Goal: Task Accomplishment & Management: Use online tool/utility

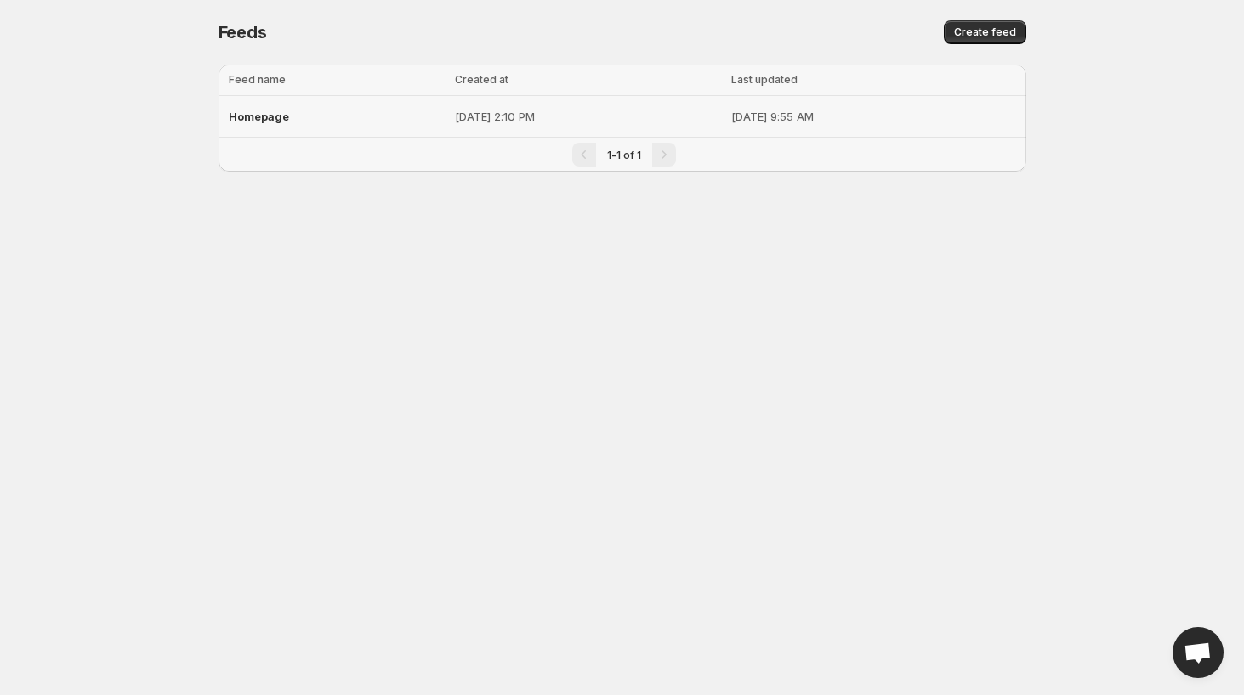
click at [455, 109] on p "[DATE] 2:10 PM" at bounding box center [588, 116] width 266 height 17
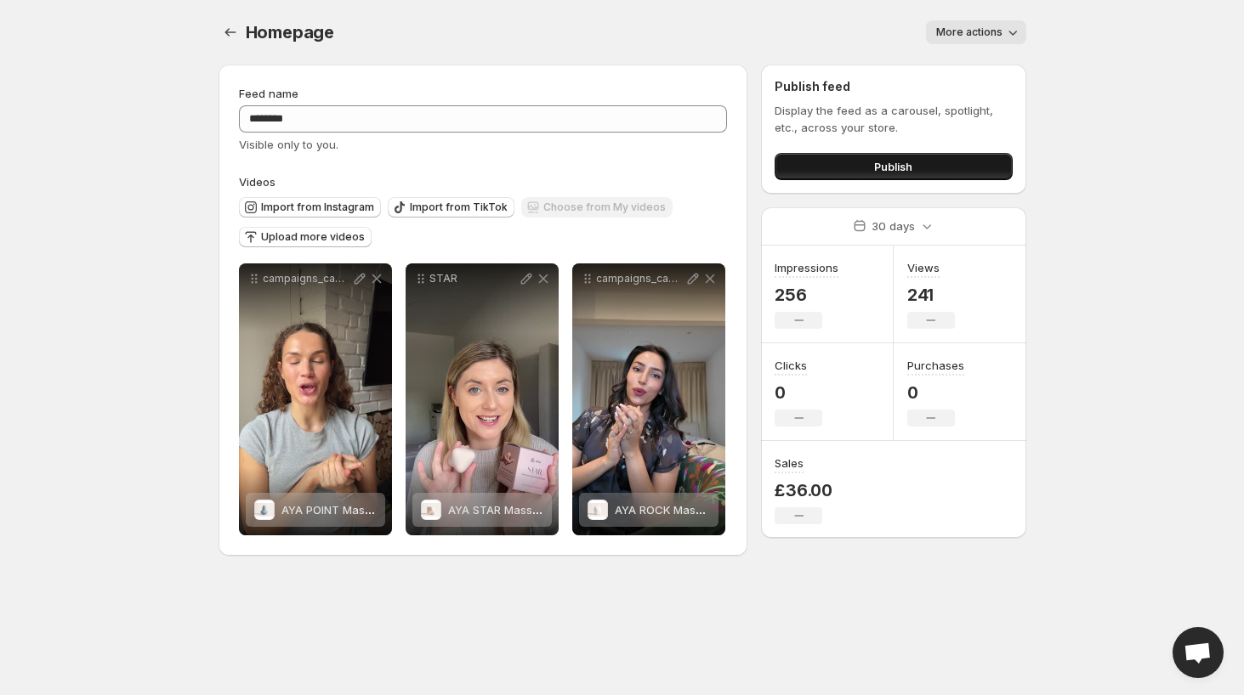
click at [892, 168] on span "Publish" at bounding box center [893, 166] width 38 height 17
click at [925, 168] on button "Publish" at bounding box center [893, 166] width 237 height 27
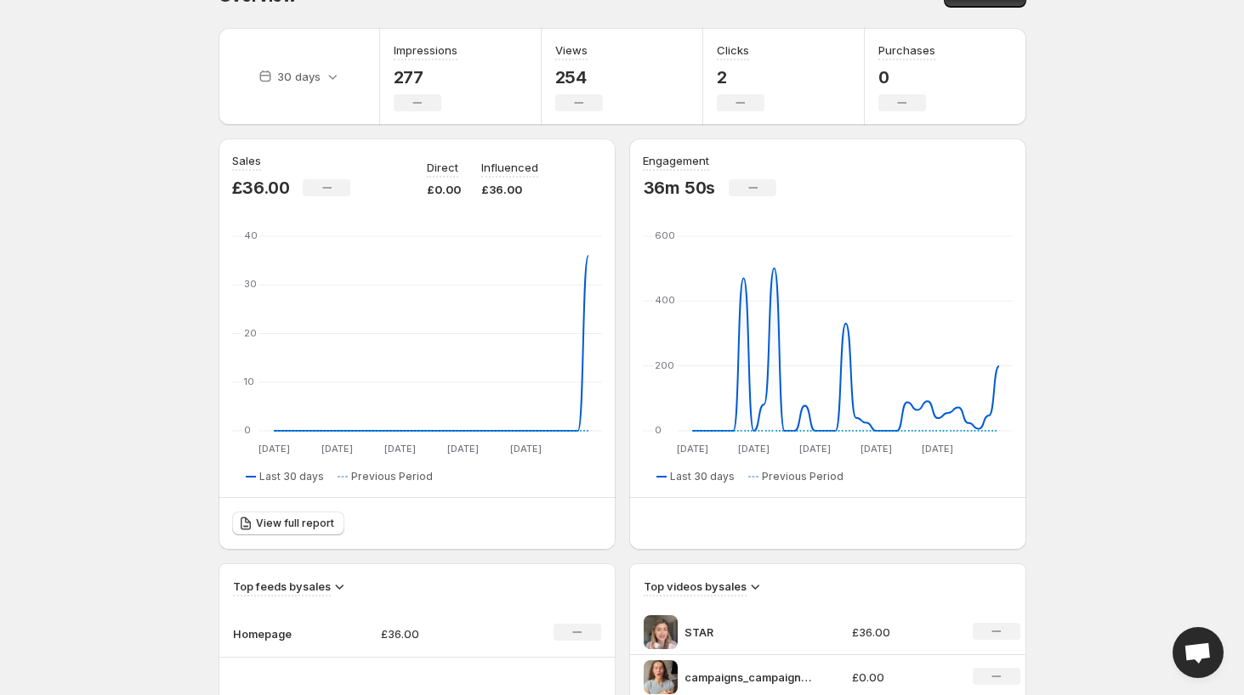
scroll to position [37, 0]
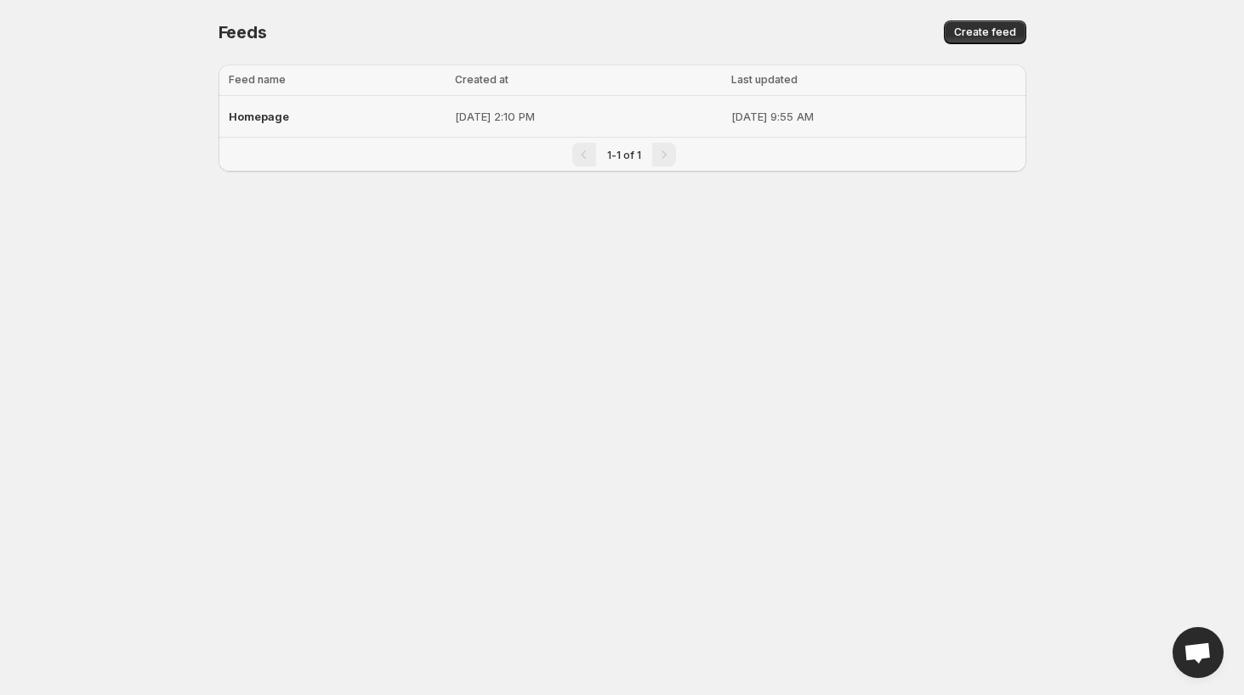
click at [328, 116] on div "Homepage" at bounding box center [337, 116] width 217 height 31
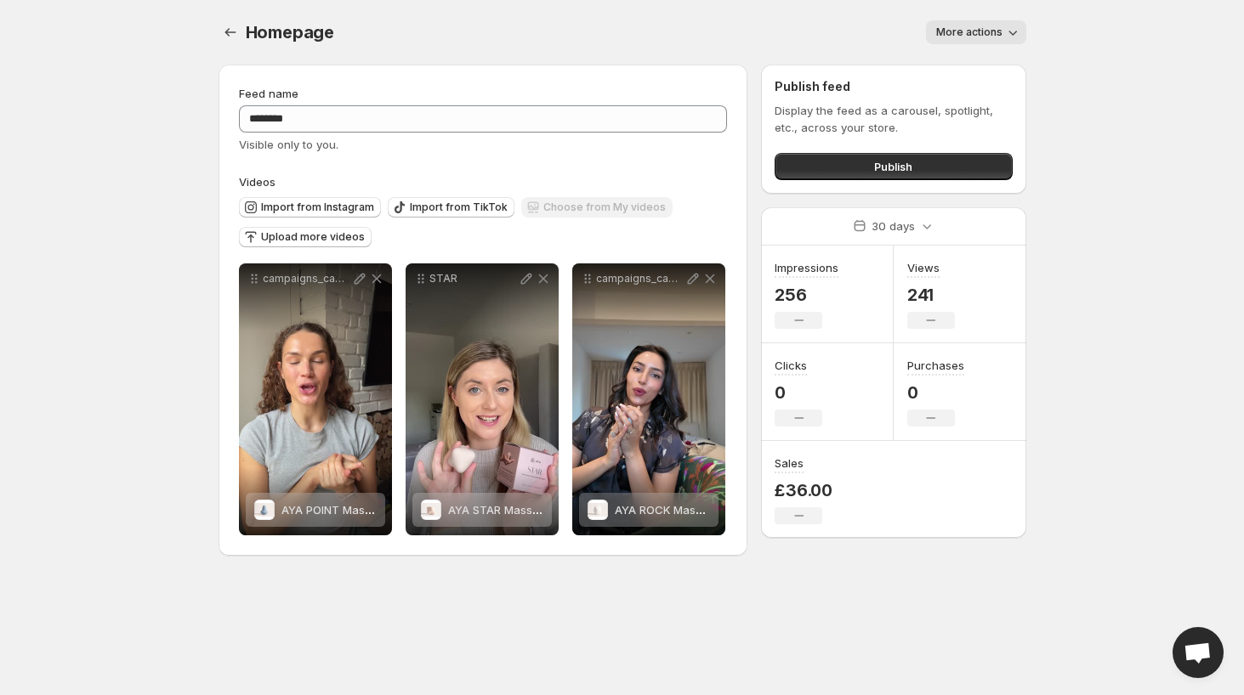
click at [968, 37] on span "More actions" at bounding box center [969, 33] width 66 height 14
click at [973, 31] on span "More actions" at bounding box center [969, 33] width 66 height 14
click at [854, 161] on button "Publish" at bounding box center [893, 166] width 237 height 27
click at [906, 163] on span "Publish" at bounding box center [893, 166] width 38 height 17
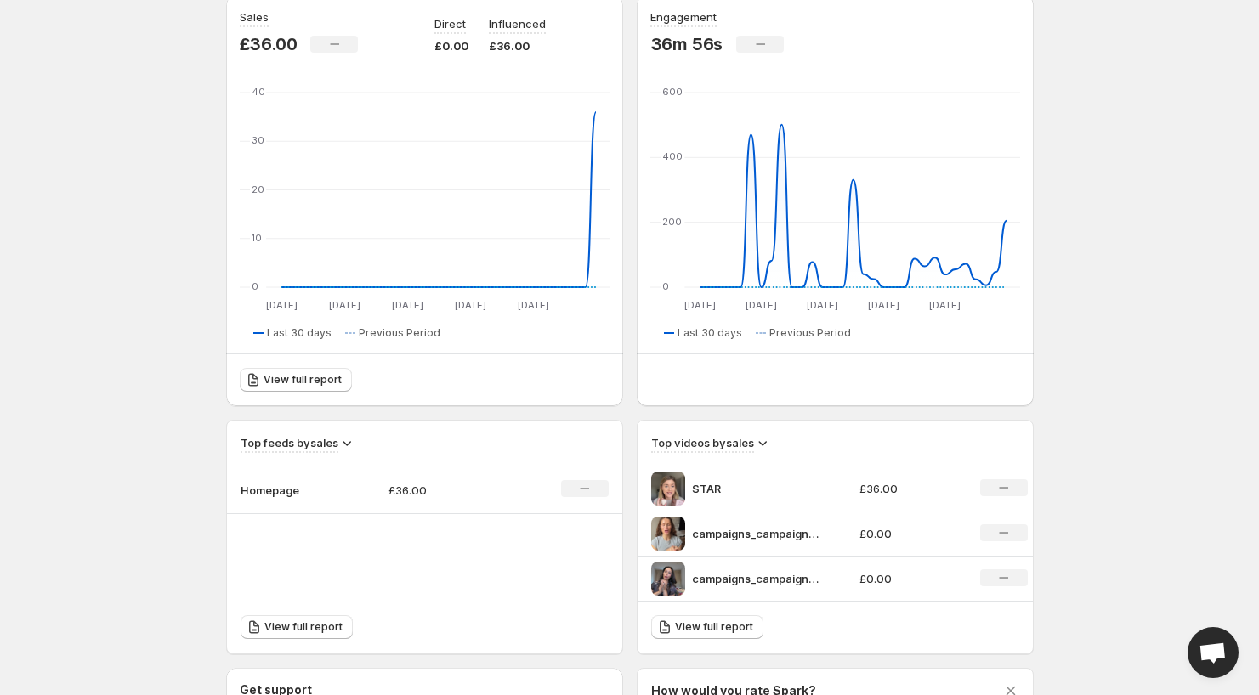
scroll to position [186, 0]
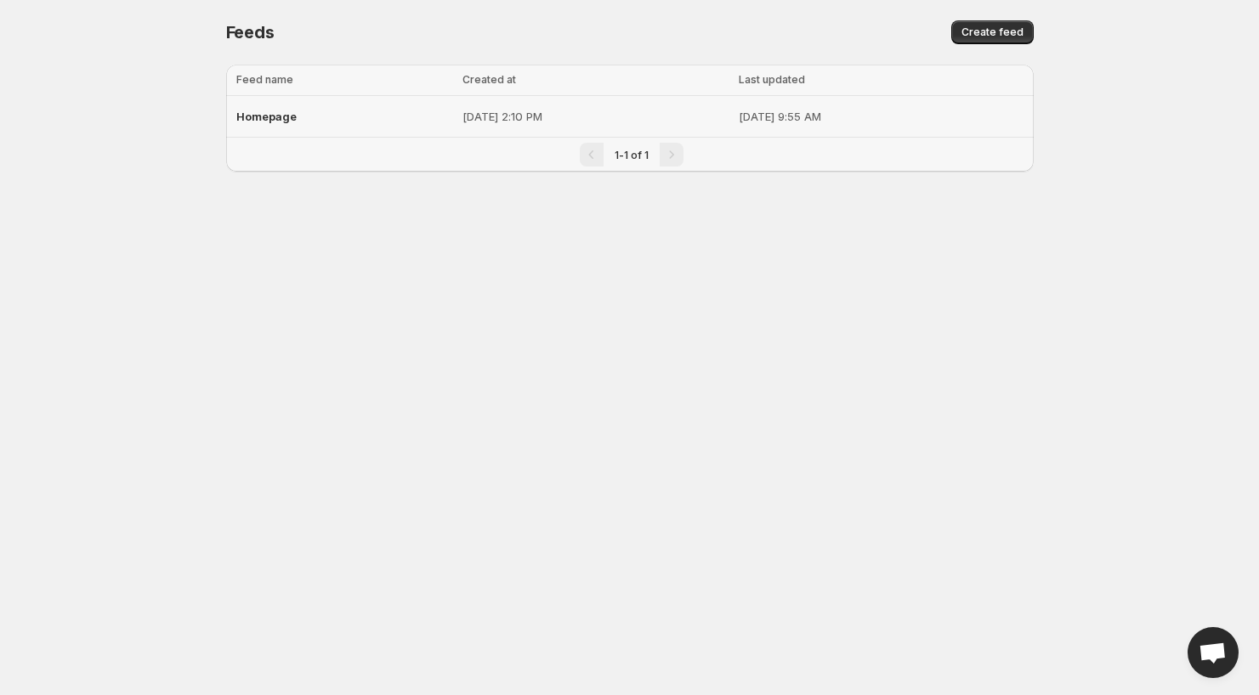
click at [571, 111] on p "[DATE] 2:10 PM" at bounding box center [596, 116] width 266 height 17
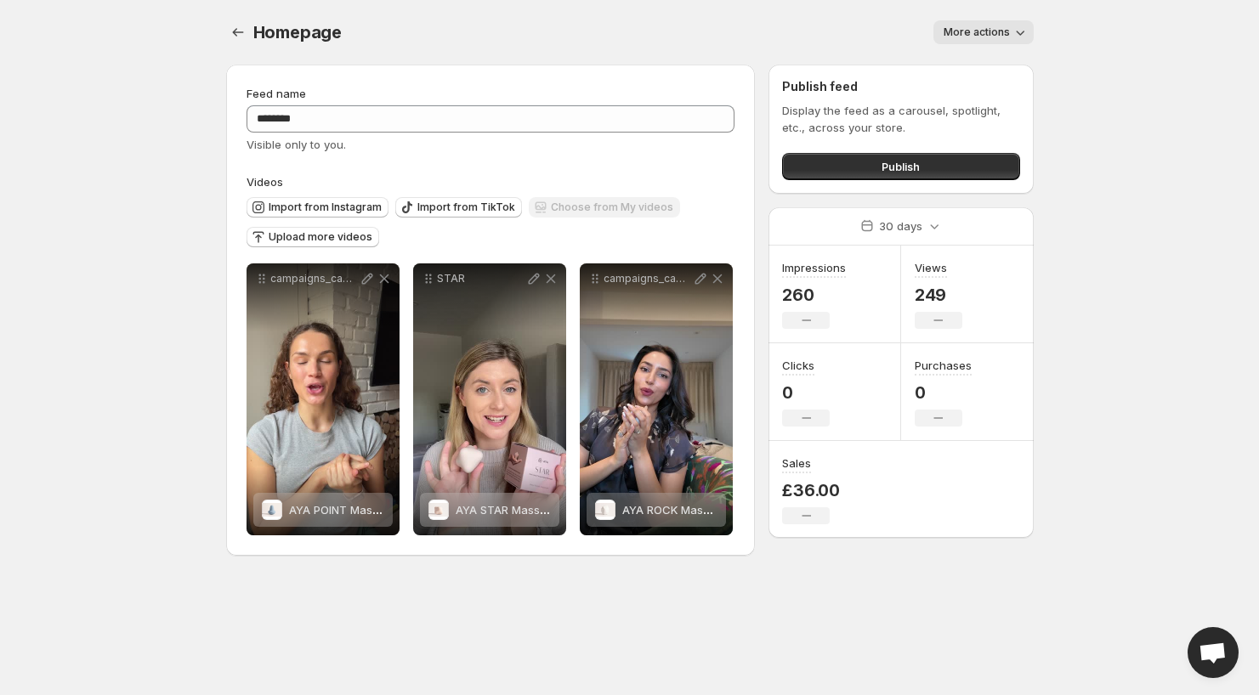
click at [989, 25] on button "More actions" at bounding box center [984, 32] width 100 height 24
click at [1088, 43] on body "**********" at bounding box center [629, 347] width 1259 height 695
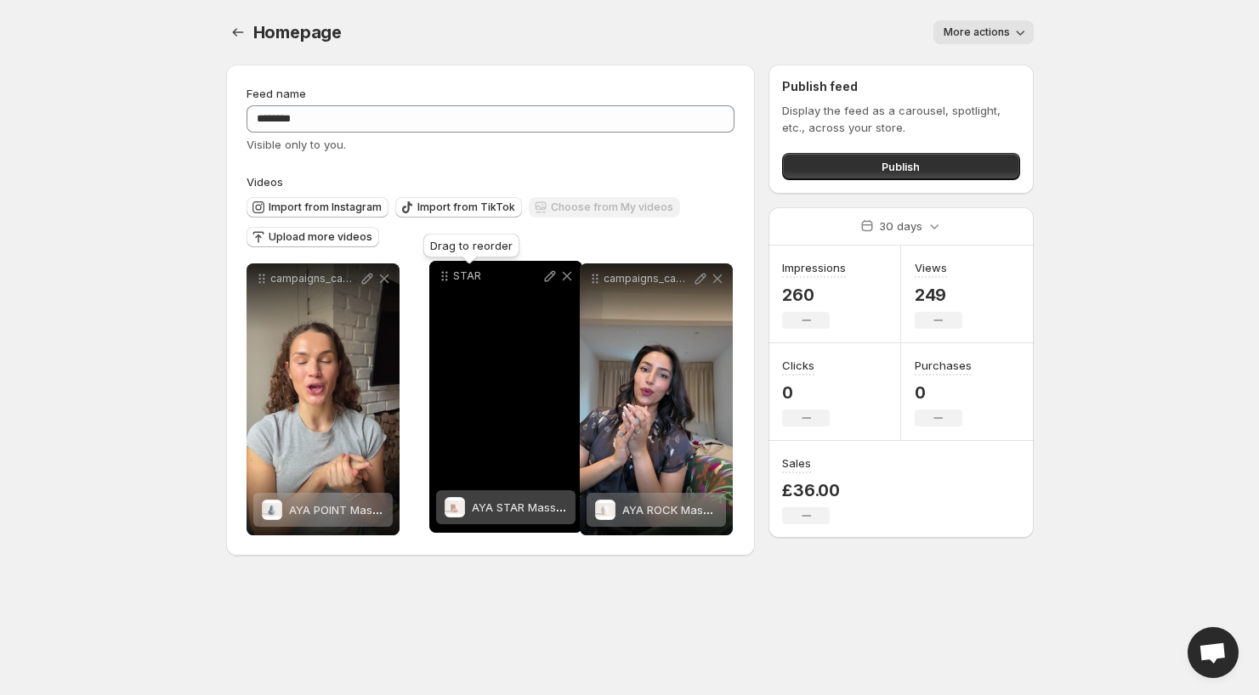
drag, startPoint x: 428, startPoint y: 281, endPoint x: 444, endPoint y: 278, distance: 16.4
click at [444, 278] on icon at bounding box center [444, 276] width 17 height 17
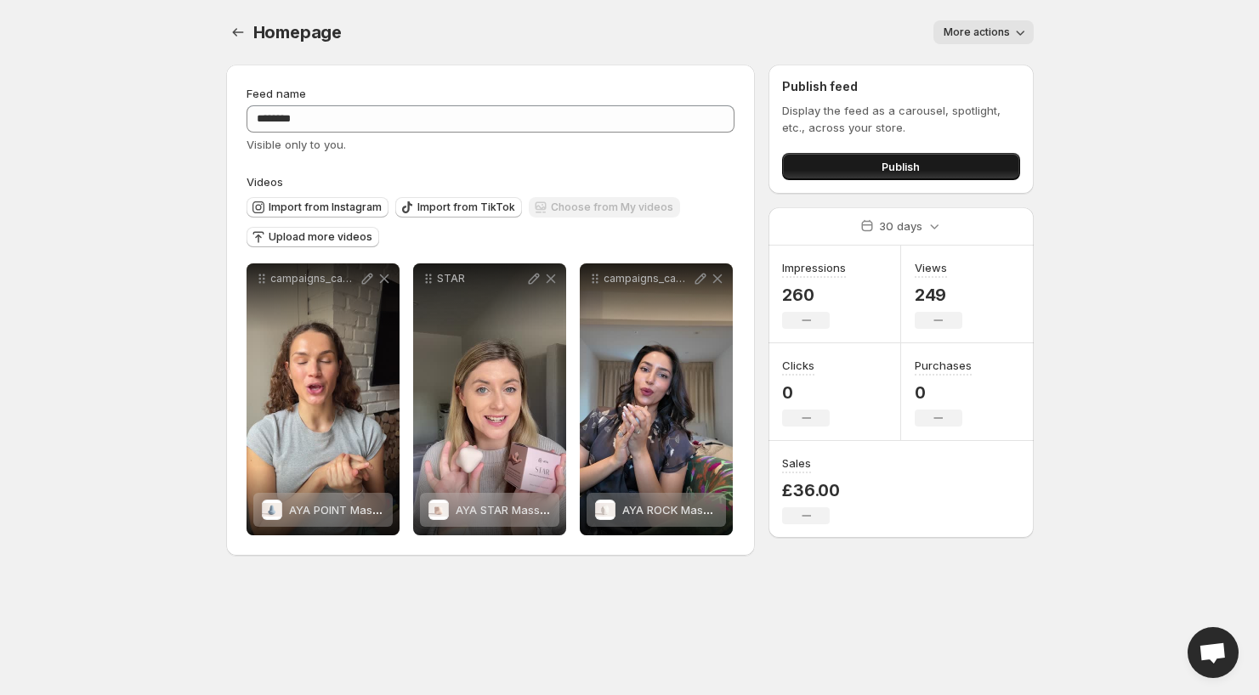
click at [920, 167] on span "Publish" at bounding box center [901, 166] width 38 height 17
